Goal: Information Seeking & Learning: Learn about a topic

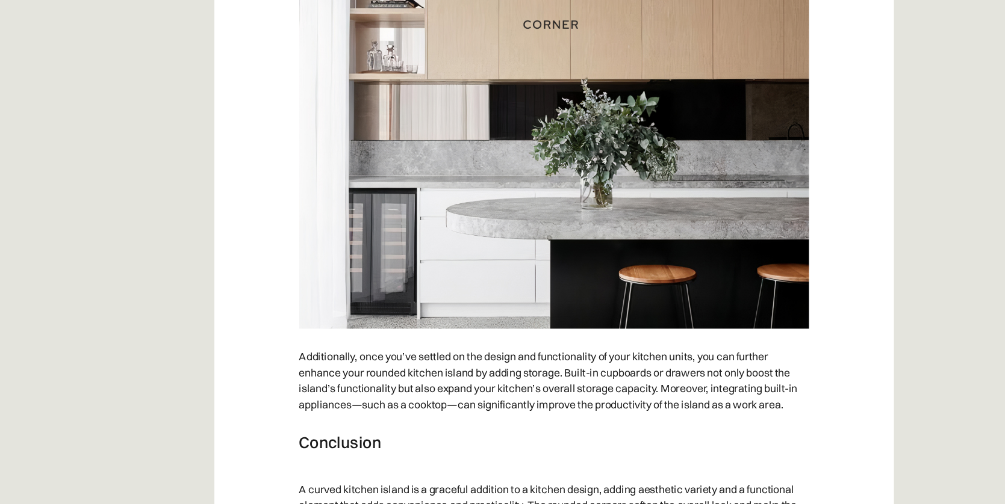
scroll to position [4867, 0]
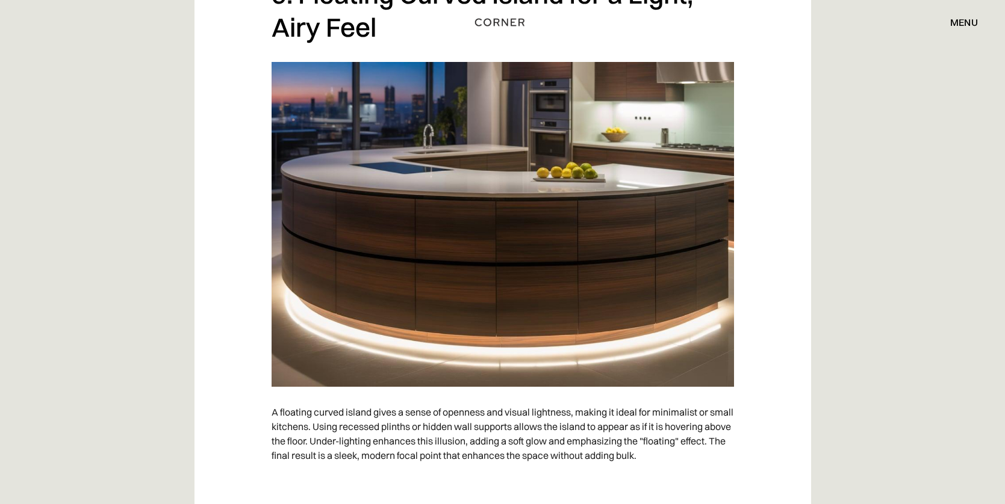
scroll to position [5254, 0]
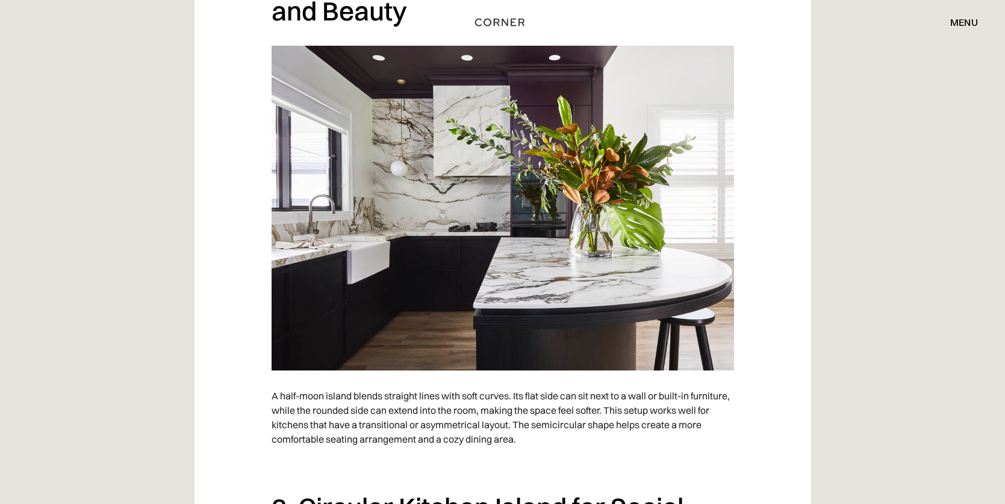
scroll to position [1501, 0]
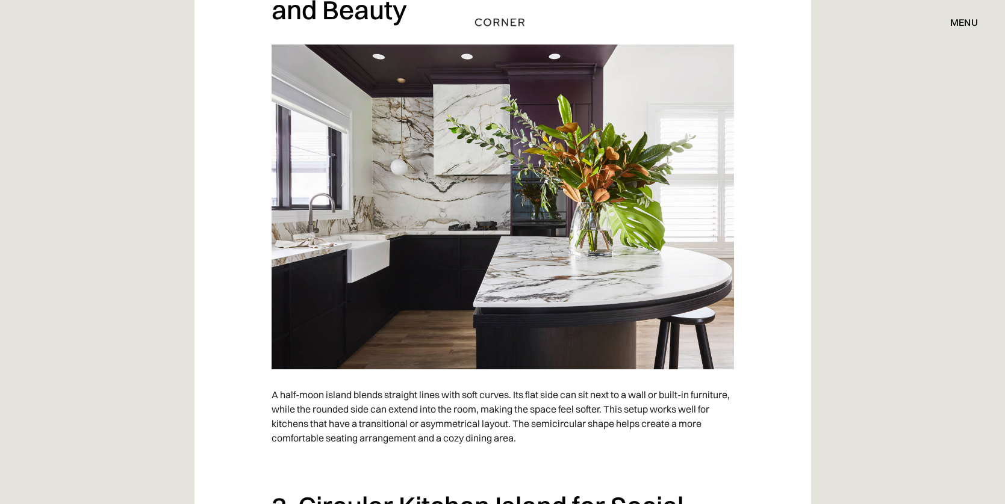
click at [634, 310] on img at bounding box center [502, 207] width 462 height 325
click at [532, 314] on img at bounding box center [502, 207] width 462 height 325
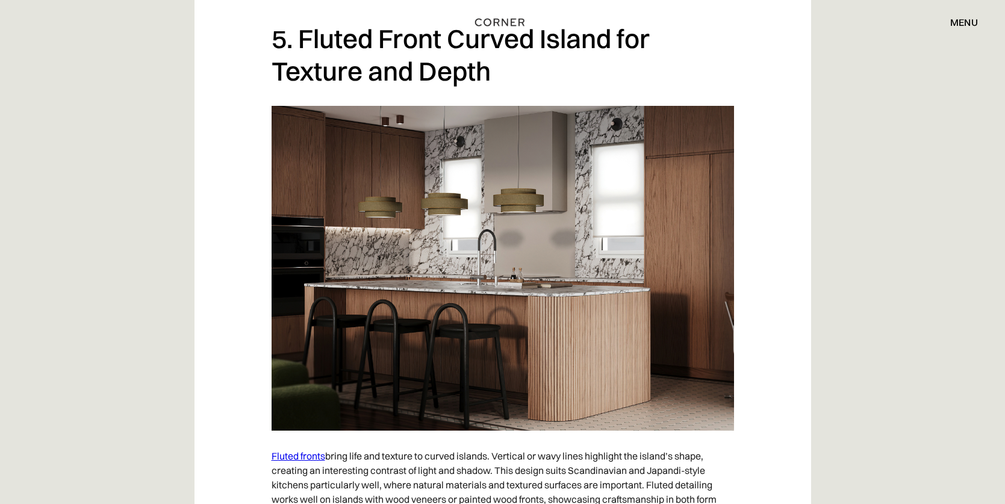
scroll to position [3067, 0]
